Goal: Navigation & Orientation: Find specific page/section

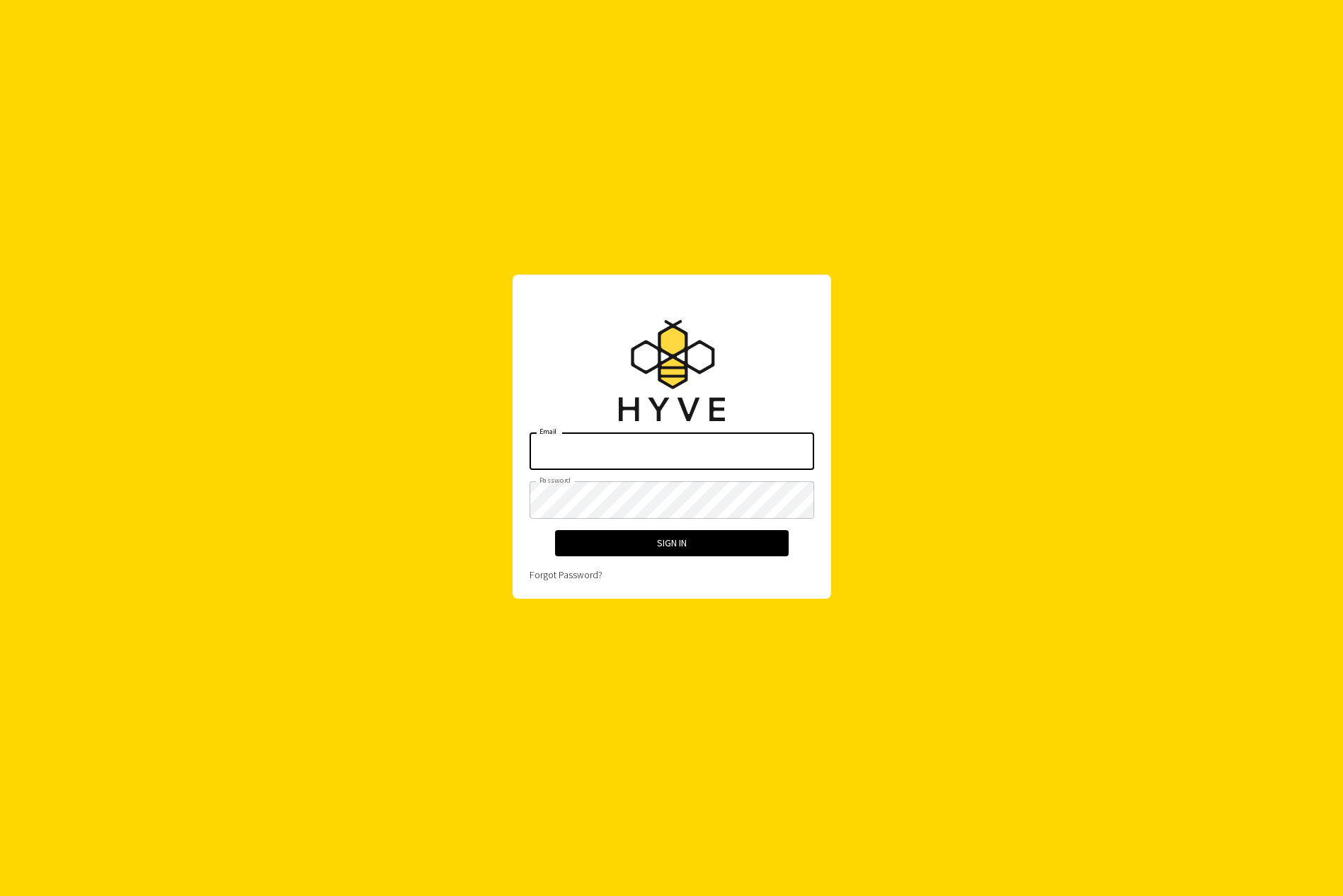
type input "anthony@hyve.app"
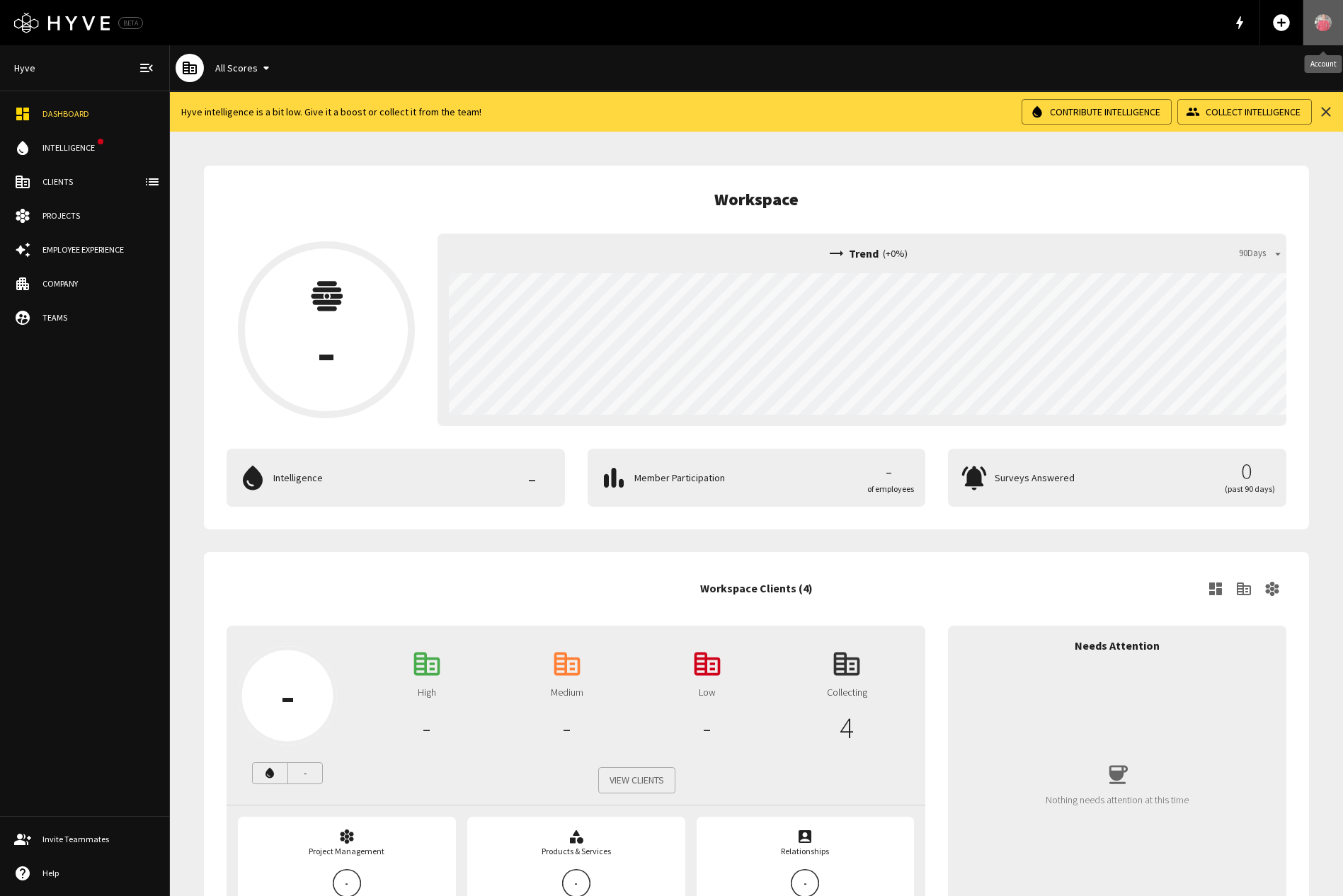
click at [1329, 30] on link "Account" at bounding box center [1323, 22] width 40 height 45
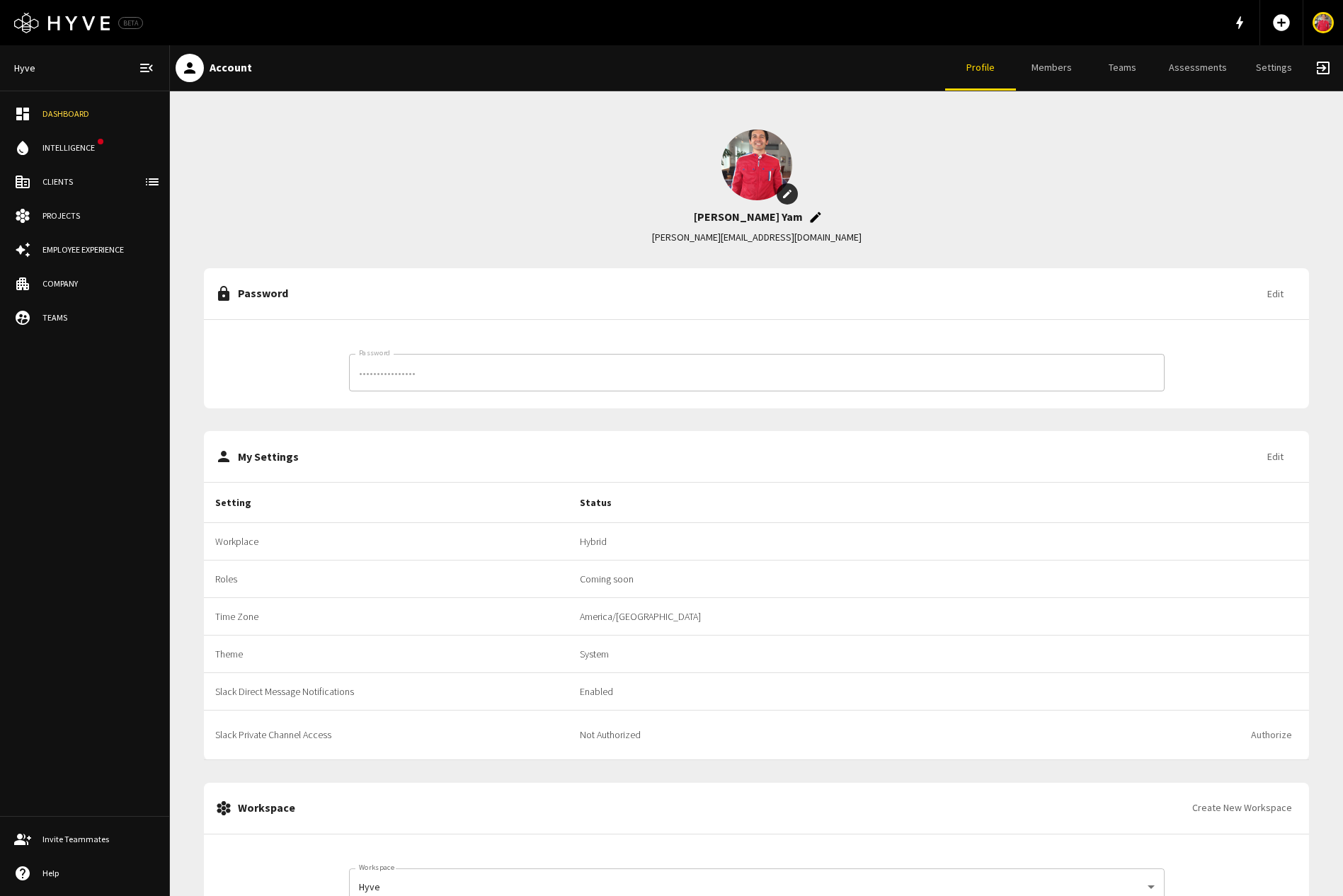
scroll to position [84, 0]
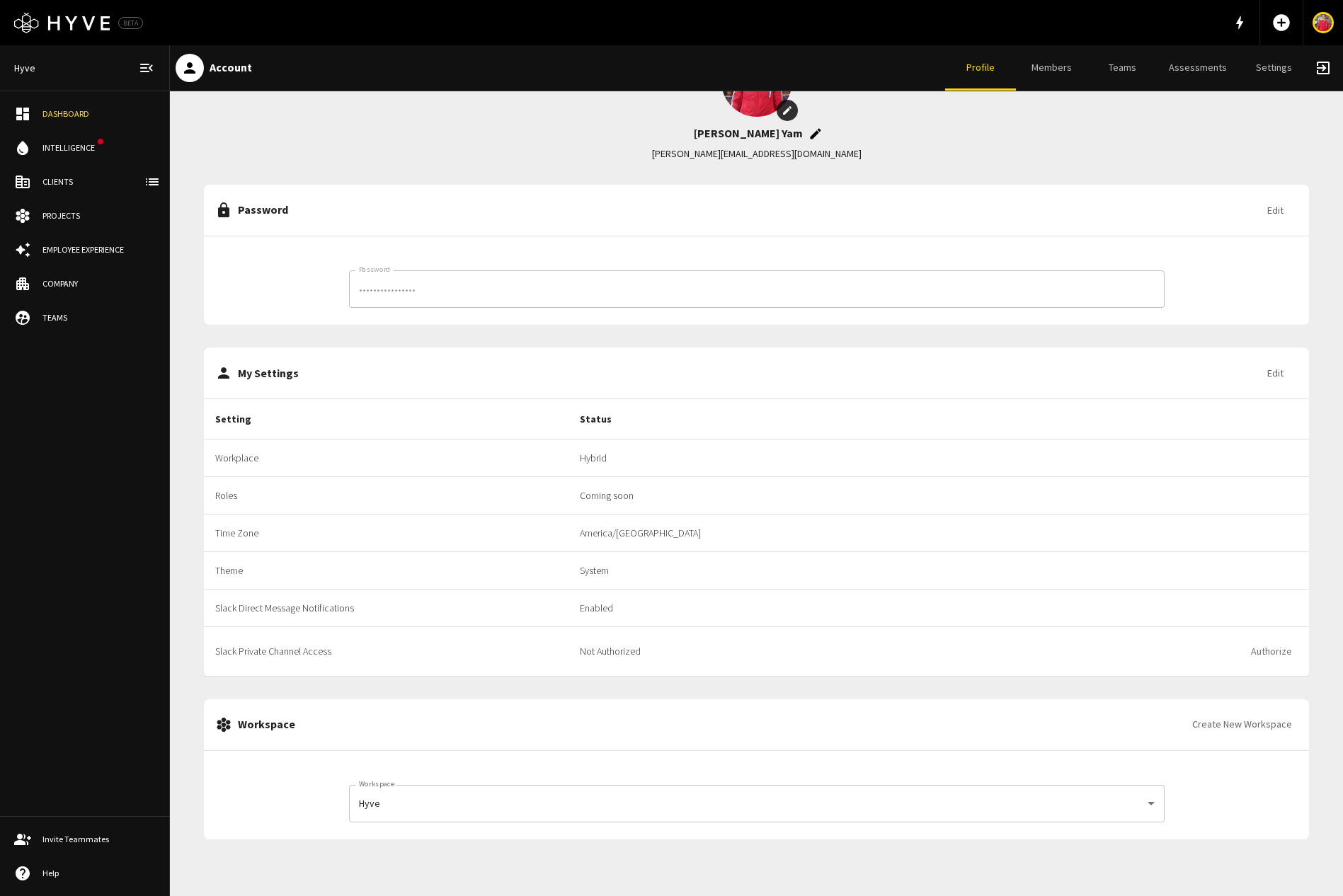
click at [689, 811] on body "Logo Created with Sketch. BETA add_circle Hyve Dashboard water_drop Intelligenc…" at bounding box center [672, 448] width 1343 height 896
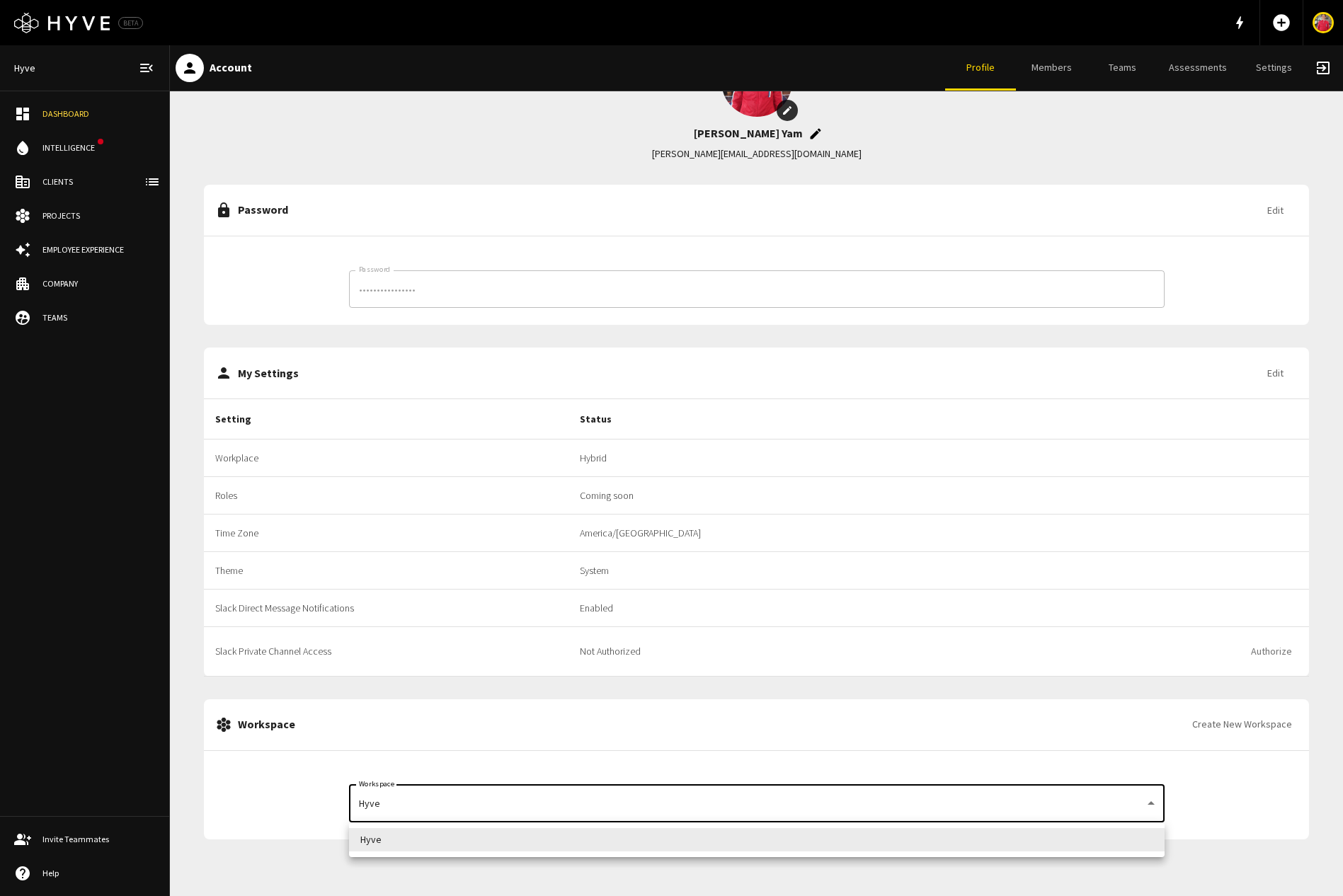
click at [689, 811] on div at bounding box center [672, 448] width 1343 height 896
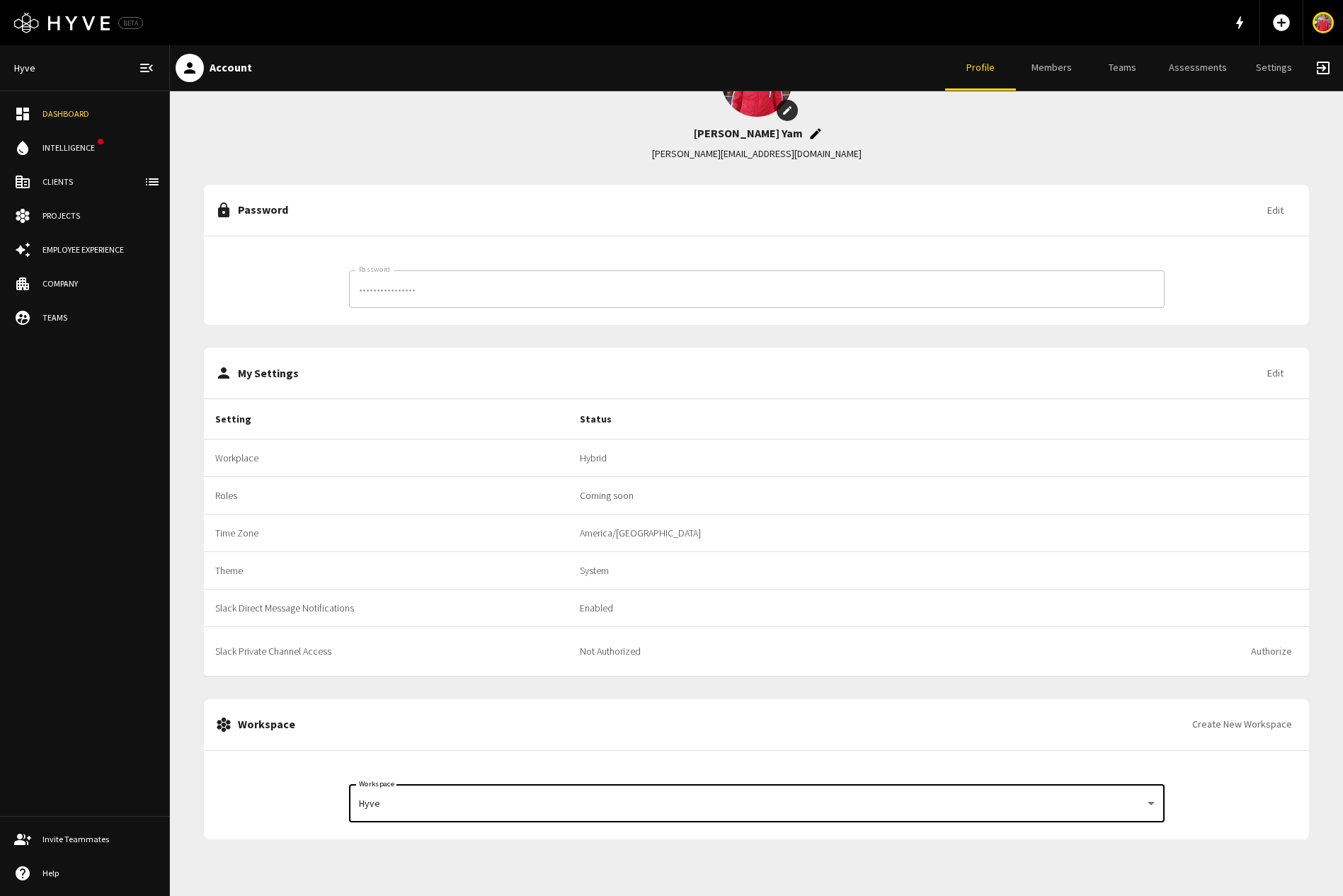
click at [778, 572] on td "System" at bounding box center [811, 571] width 486 height 37
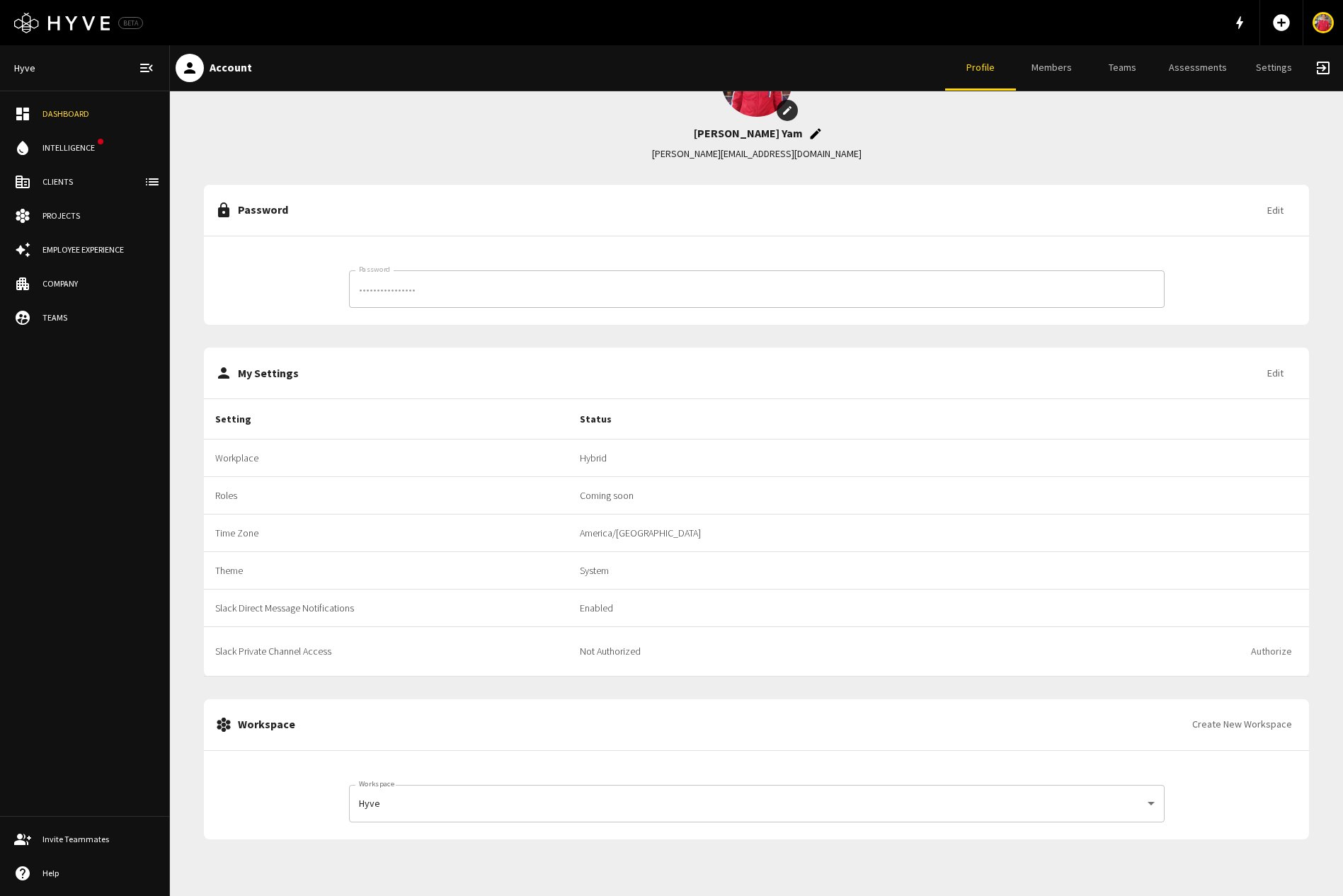
scroll to position [0, 0]
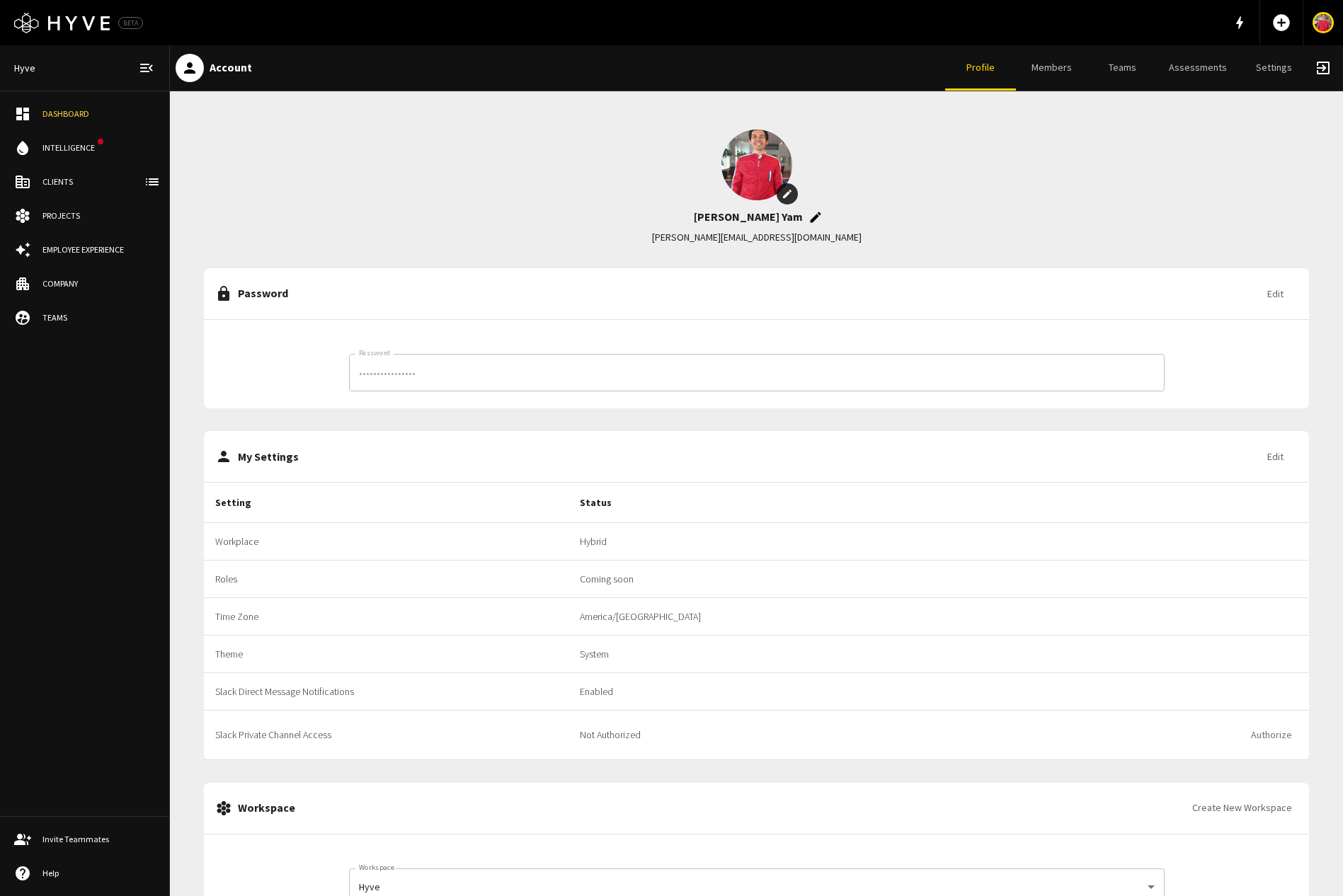
click at [214, 69] on h6 "Account" at bounding box center [230, 68] width 42 height 19
click at [75, 112] on div "Dashboard" at bounding box center [98, 113] width 113 height 13
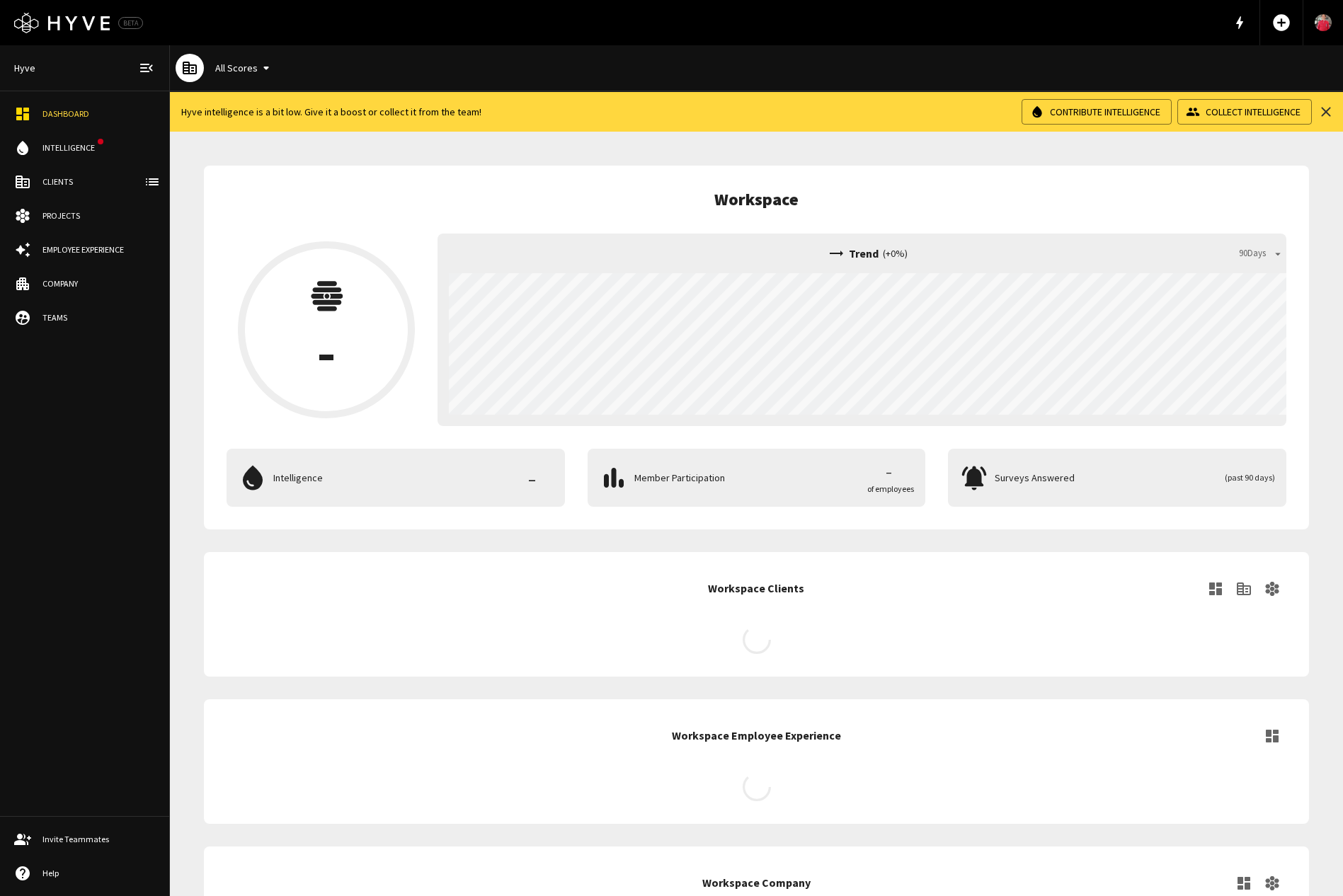
click at [58, 176] on div "Clients" at bounding box center [98, 181] width 113 height 13
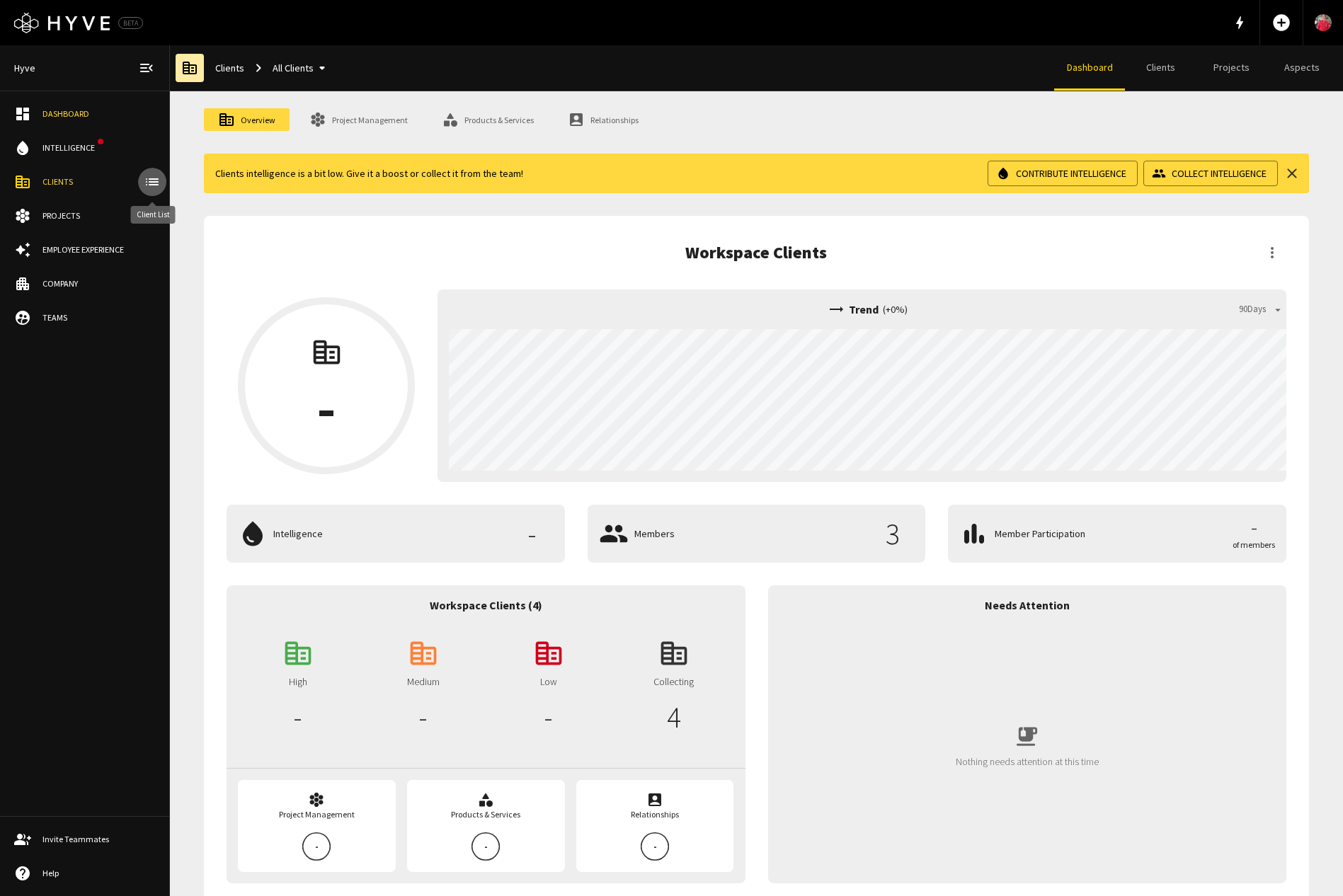
click at [152, 181] on icon "client-list" at bounding box center [152, 182] width 13 height 7
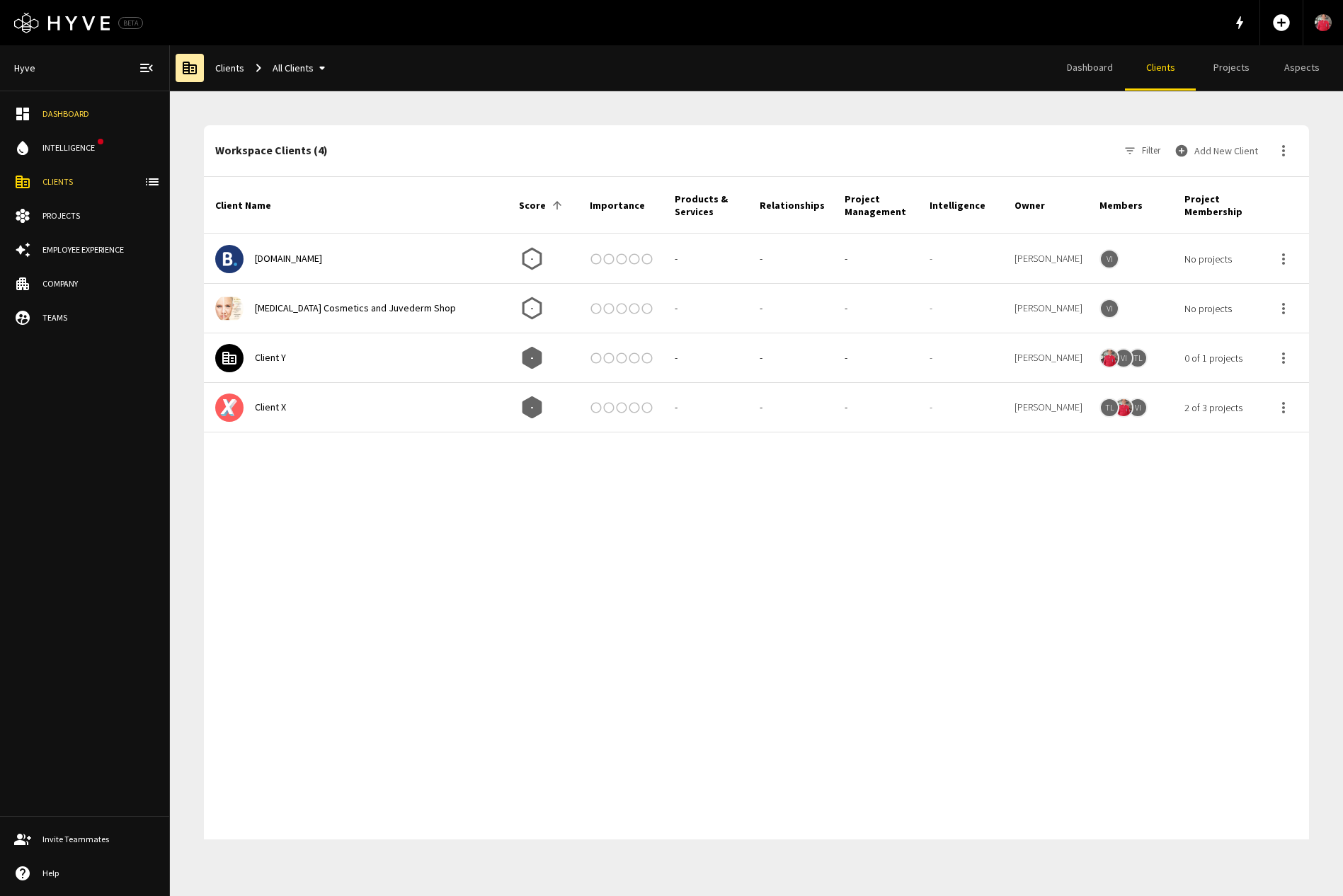
click at [85, 244] on div "Employee Experience" at bounding box center [98, 250] width 113 height 13
